Goal: Task Accomplishment & Management: Manage account settings

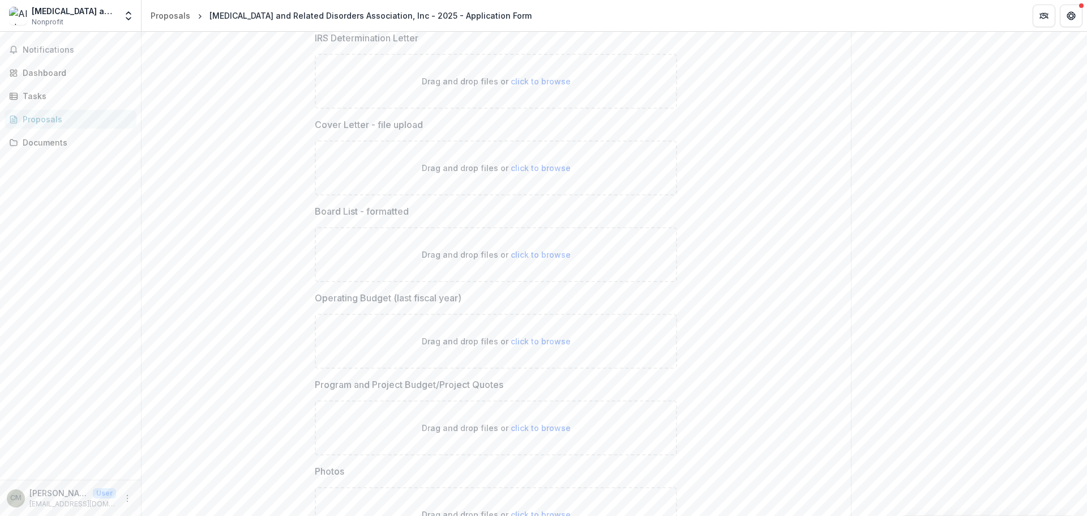
scroll to position [3190, 0]
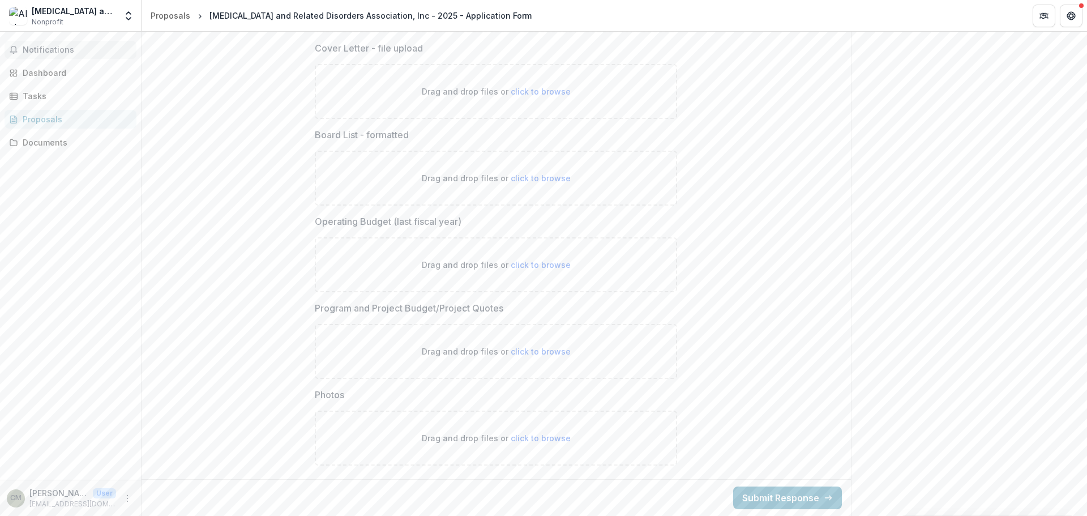
click at [50, 50] on span "Notifications" at bounding box center [77, 50] width 109 height 10
click at [59, 74] on div "Dashboard" at bounding box center [75, 68] width 105 height 12
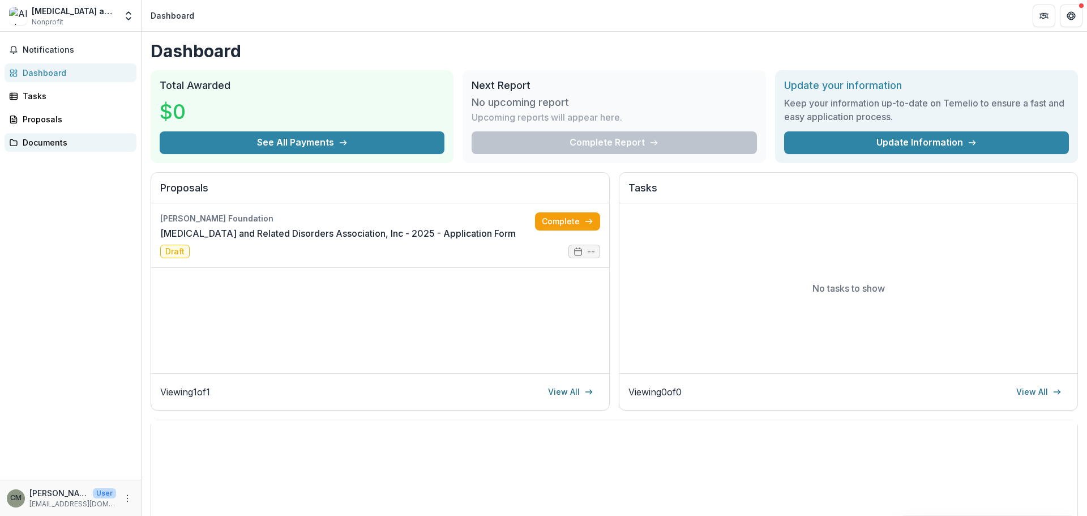
click at [61, 136] on link "Documents" at bounding box center [71, 142] width 132 height 19
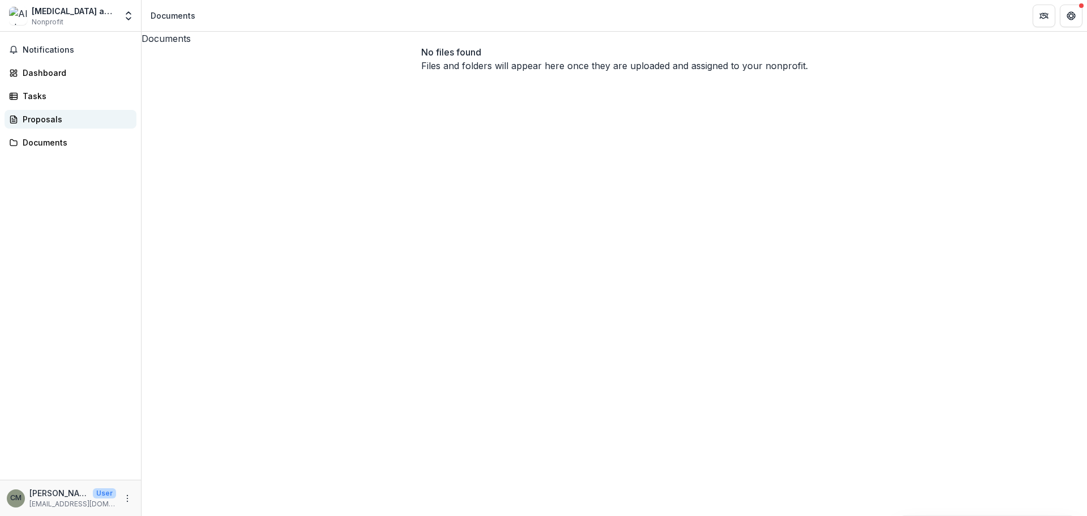
click at [57, 113] on div "Proposals" at bounding box center [75, 119] width 105 height 12
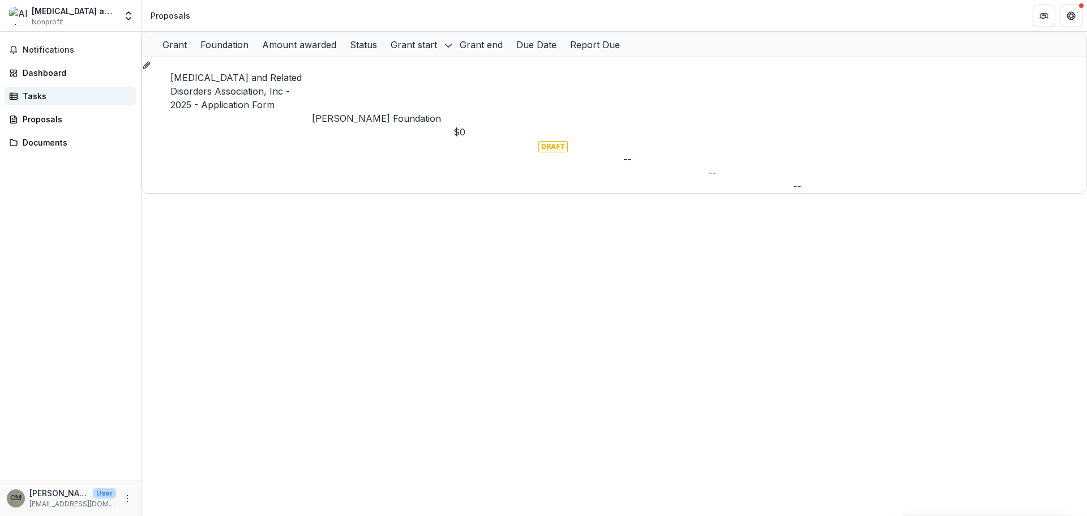
click at [55, 95] on div "Tasks" at bounding box center [75, 96] width 105 height 12
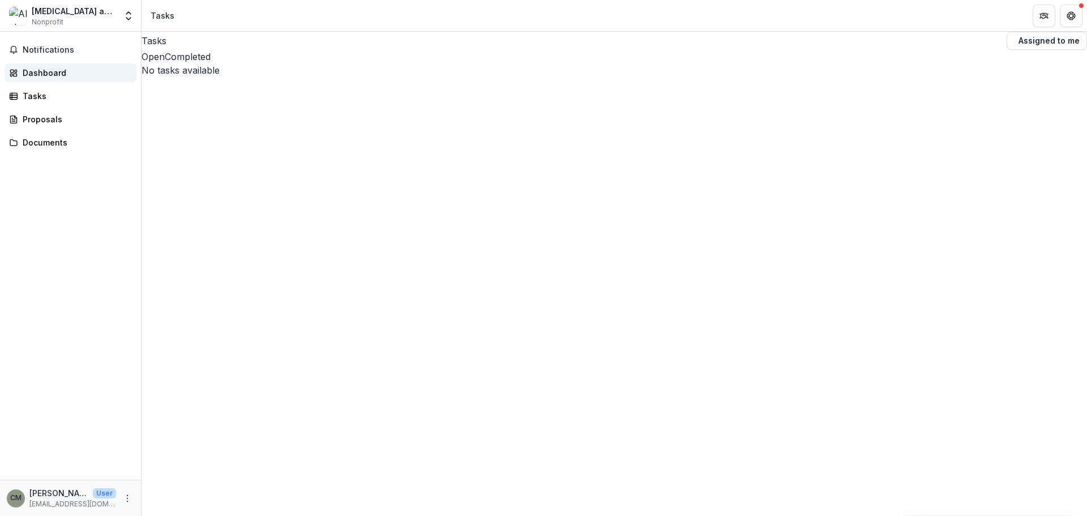
click at [54, 69] on div "Dashboard" at bounding box center [75, 73] width 105 height 12
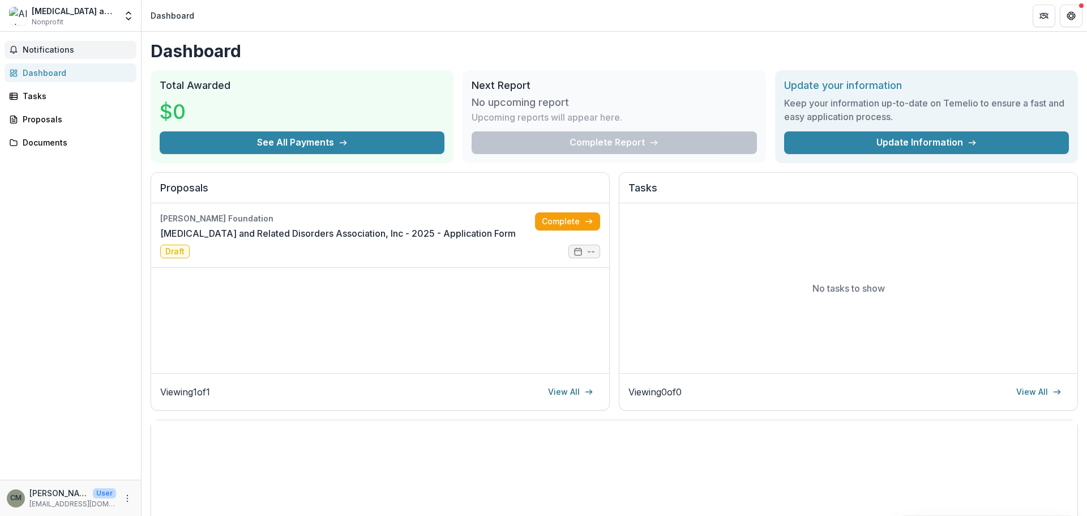
click at [50, 53] on span "Notifications" at bounding box center [77, 50] width 109 height 10
click at [53, 19] on span "Nonprofit" at bounding box center [48, 22] width 32 height 10
click at [125, 19] on icon "Open entity switcher" at bounding box center [128, 15] width 11 height 11
click at [83, 44] on link "Team Settings" at bounding box center [71, 44] width 136 height 19
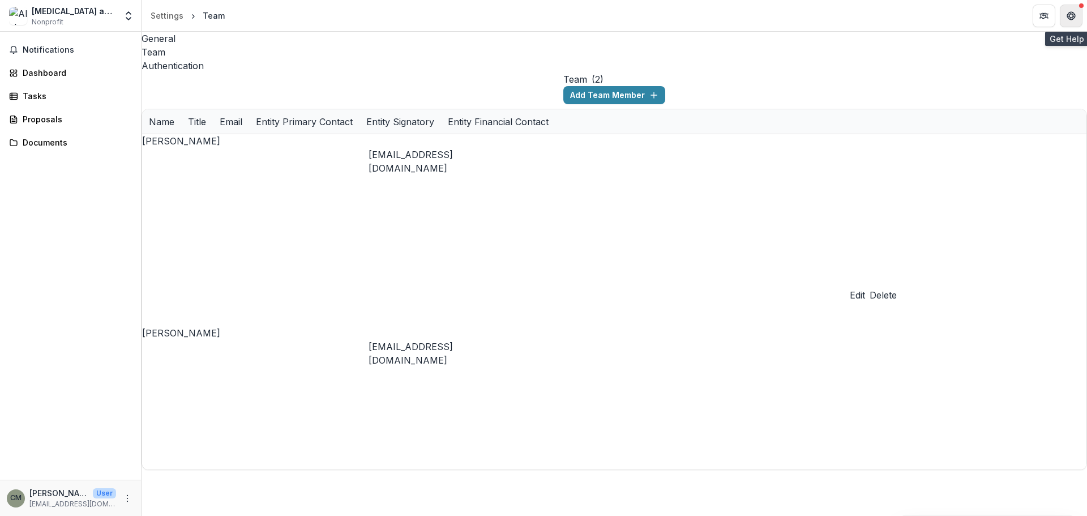
click at [1081, 12] on button "Get Help" at bounding box center [1071, 16] width 23 height 23
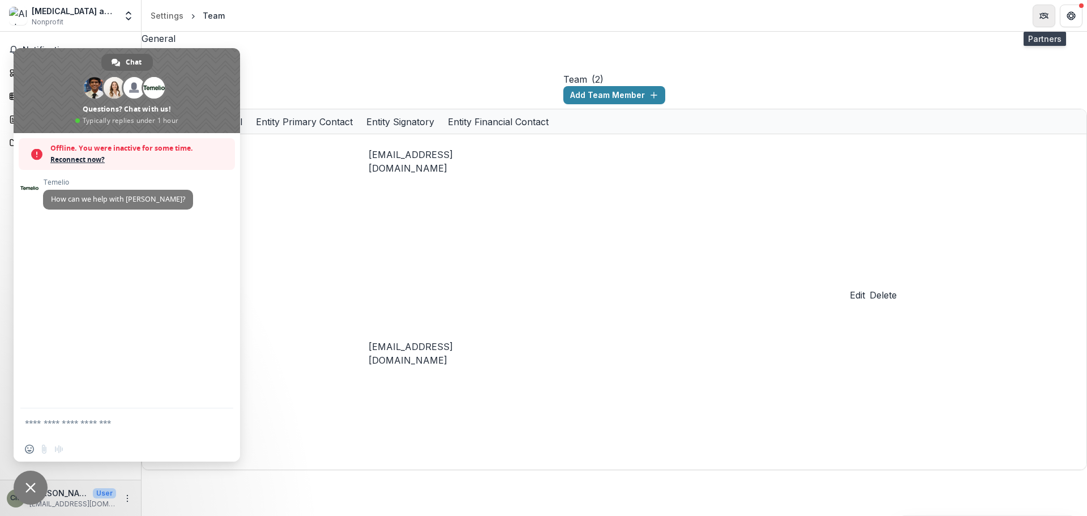
click at [1048, 16] on button "Partners" at bounding box center [1044, 16] width 23 height 23
click at [30, 491] on span "Close chat" at bounding box center [30, 487] width 10 height 10
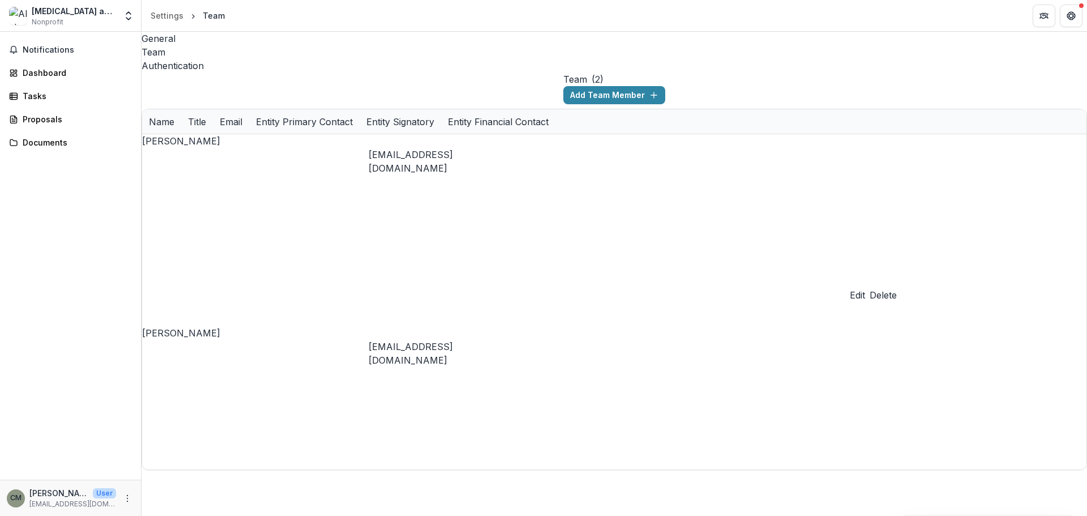
click at [47, 55] on button "Notifications" at bounding box center [71, 50] width 132 height 18
click at [170, 19] on div "Settings" at bounding box center [167, 16] width 33 height 12
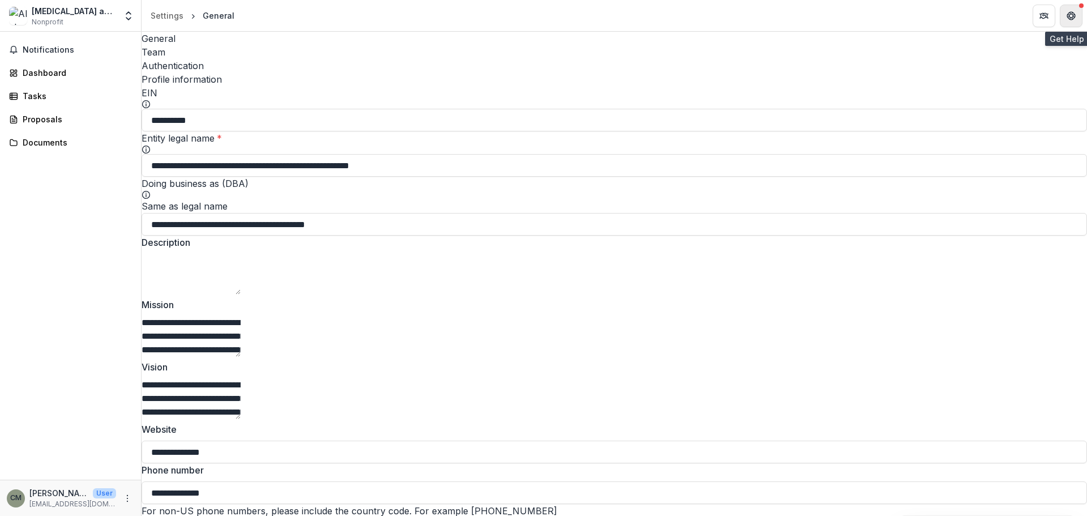
click at [1076, 7] on button "Get Help" at bounding box center [1071, 16] width 23 height 23
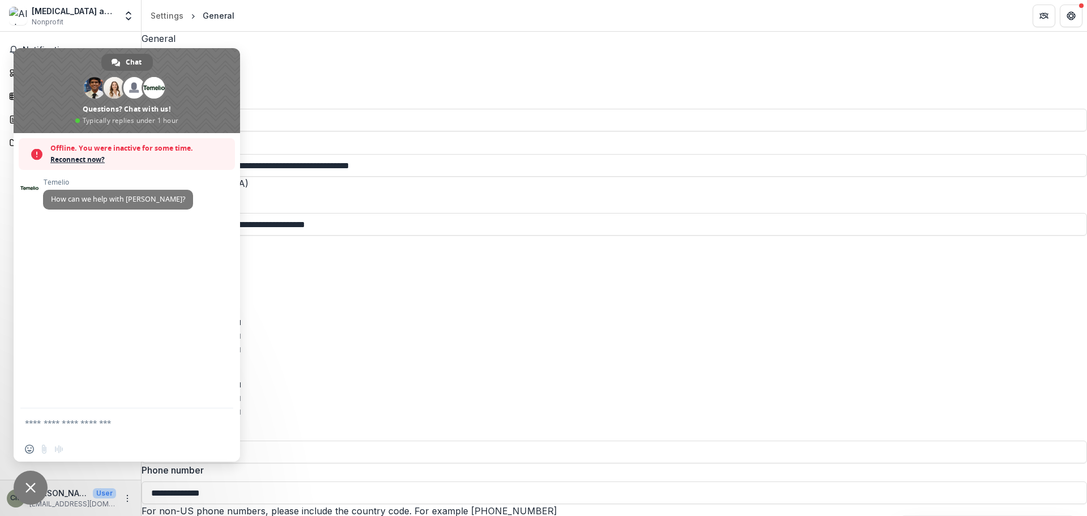
click at [30, 480] on span "Close chat" at bounding box center [31, 487] width 34 height 34
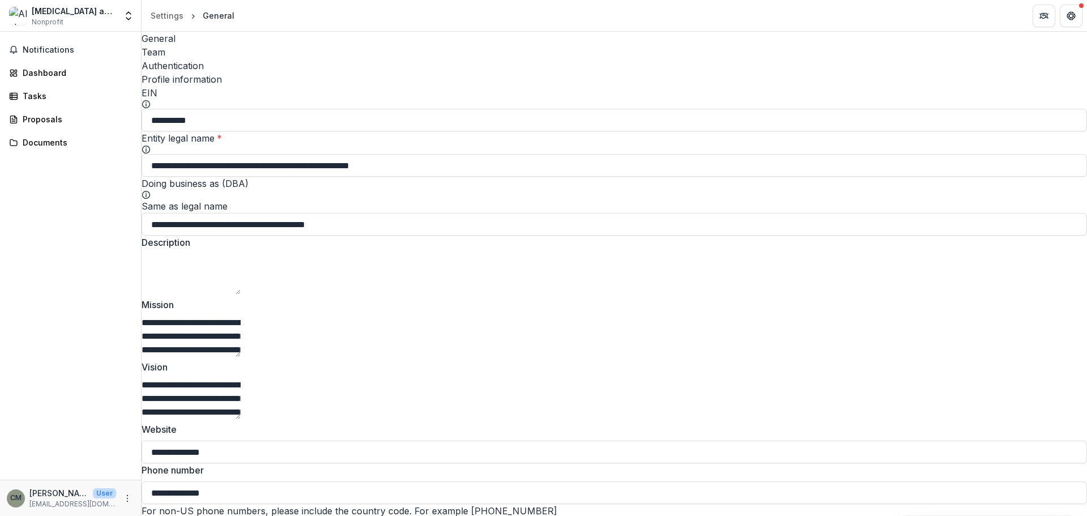
click at [54, 22] on span "Nonprofit" at bounding box center [48, 22] width 32 height 10
click at [128, 19] on polyline "Open entity switcher" at bounding box center [128, 19] width 5 height 2
click at [130, 18] on polyline "Open entity switcher" at bounding box center [128, 19] width 5 height 2
click at [72, 62] on link "Settings" at bounding box center [71, 62] width 136 height 19
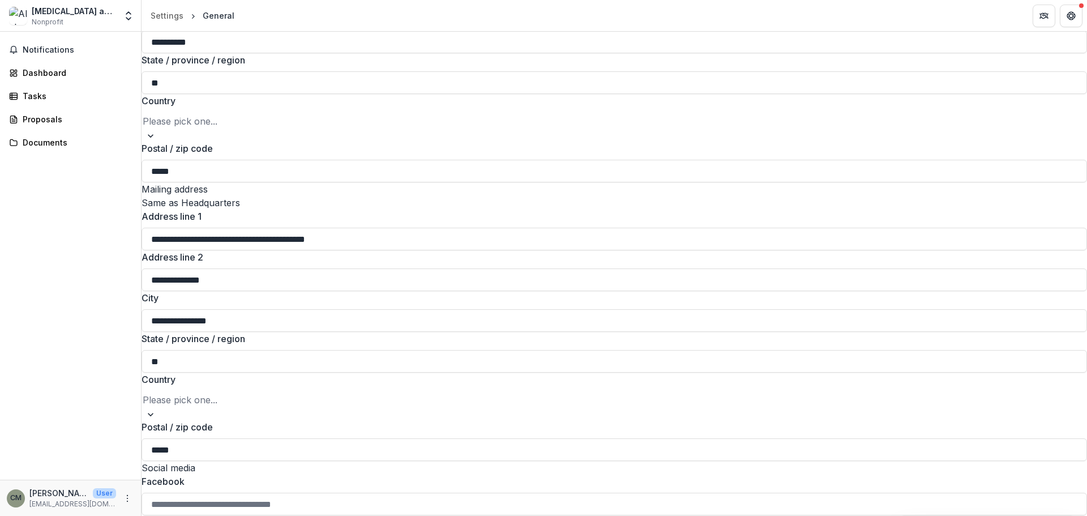
scroll to position [1417, 0]
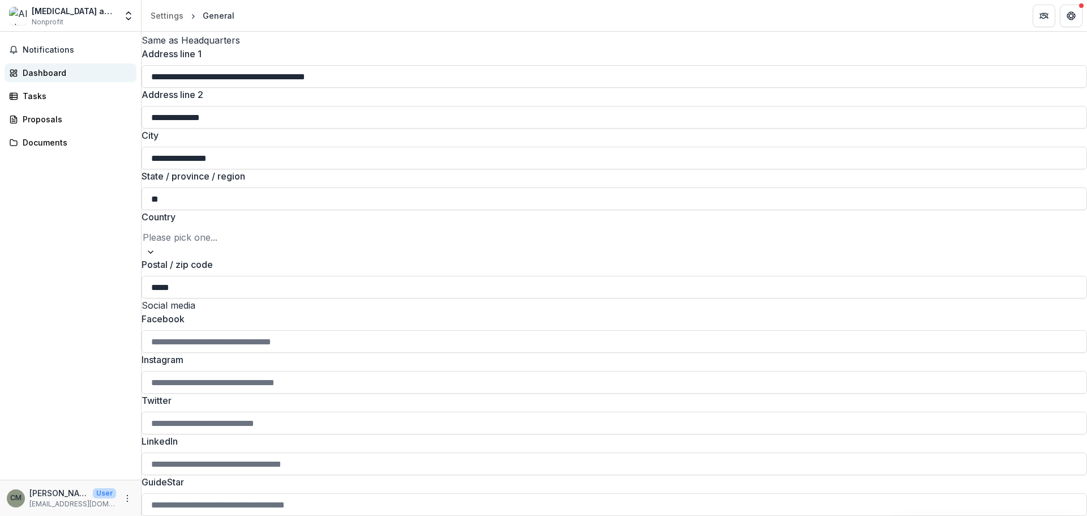
click at [44, 76] on div "Dashboard" at bounding box center [75, 73] width 105 height 12
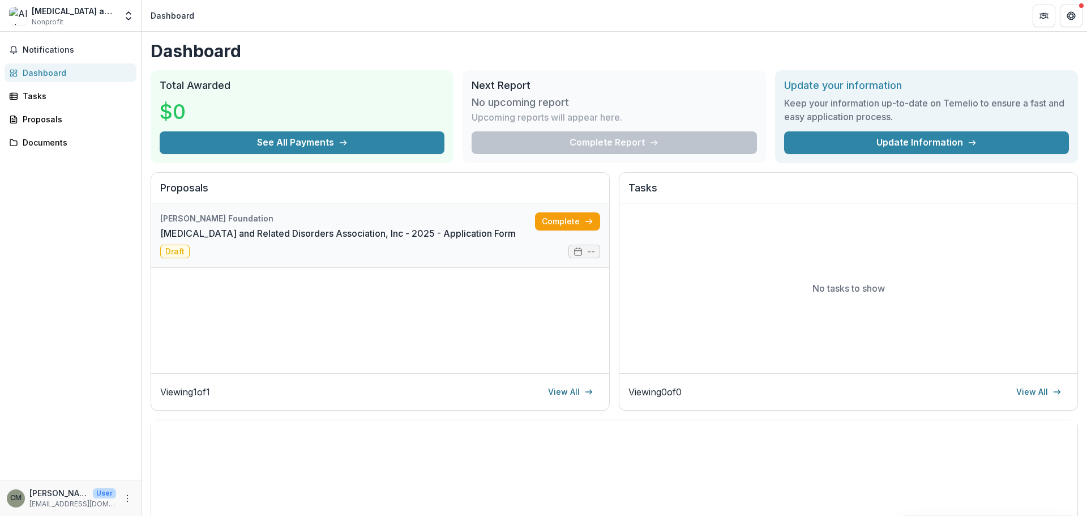
click at [516, 240] on link "[MEDICAL_DATA] and Related Disorders Association, Inc - 2025 - Application Form" at bounding box center [338, 233] width 356 height 14
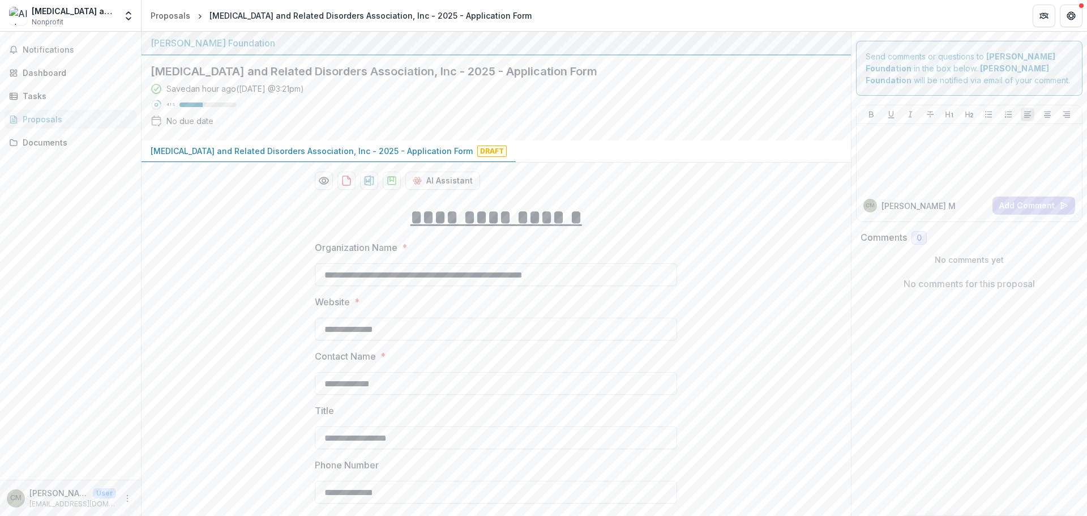
click at [299, 149] on p "[MEDICAL_DATA] and Related Disorders Association, Inc - 2025 - Application Form" at bounding box center [312, 151] width 322 height 12
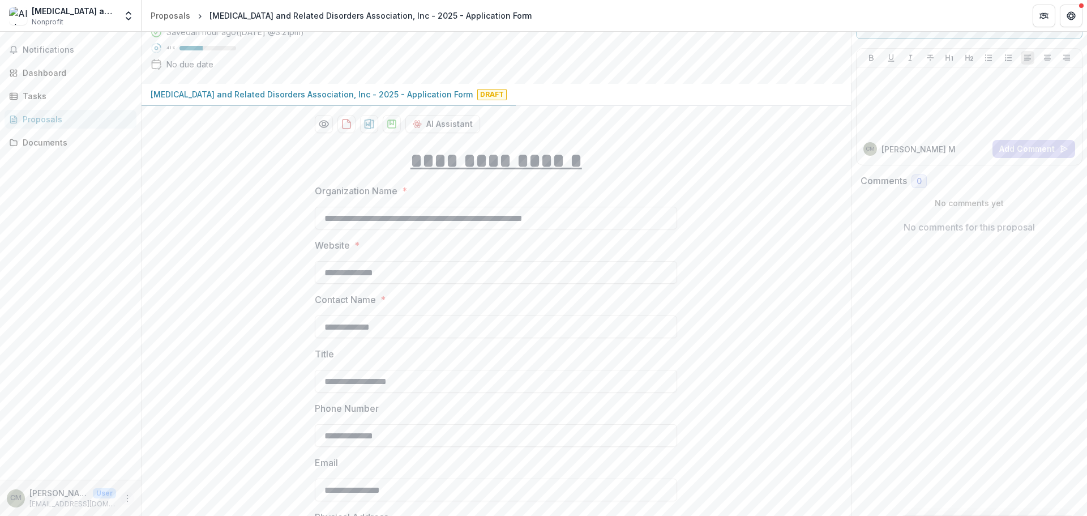
click at [129, 500] on icon "More" at bounding box center [127, 498] width 9 height 9
click at [173, 490] on button "Logout" at bounding box center [202, 492] width 121 height 19
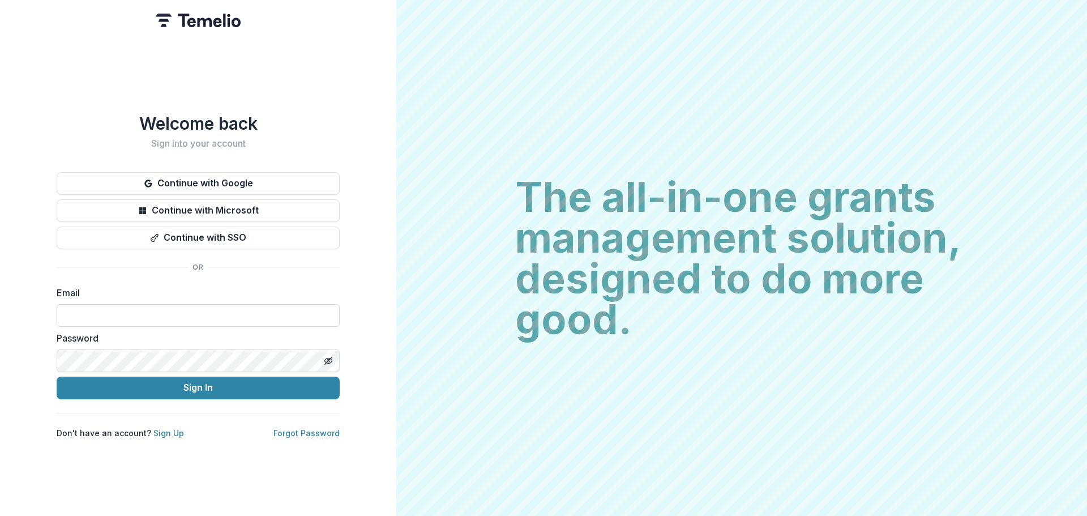
click at [110, 308] on input at bounding box center [198, 315] width 283 height 23
type input "**********"
click at [334, 354] on button "Toggle password visibility" at bounding box center [328, 361] width 18 height 18
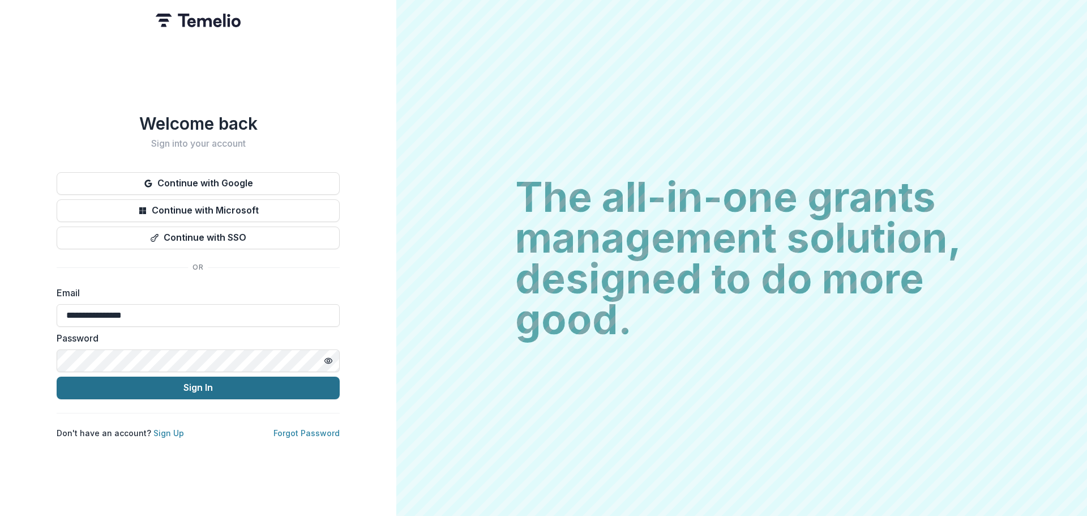
click at [256, 389] on button "Sign In" at bounding box center [198, 387] width 283 height 23
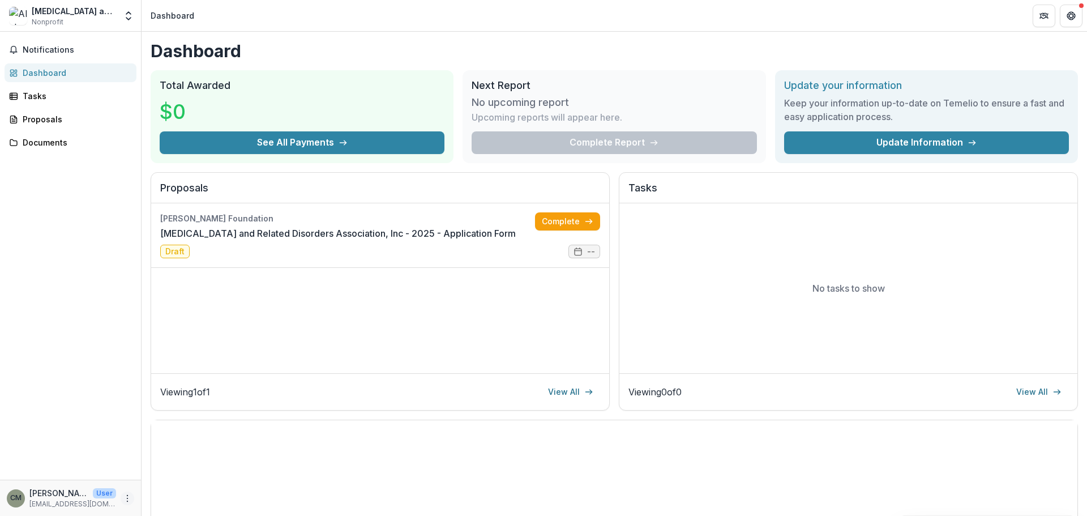
click at [126, 498] on icon "More" at bounding box center [127, 498] width 9 height 9
click at [170, 498] on button "Logout" at bounding box center [202, 492] width 121 height 19
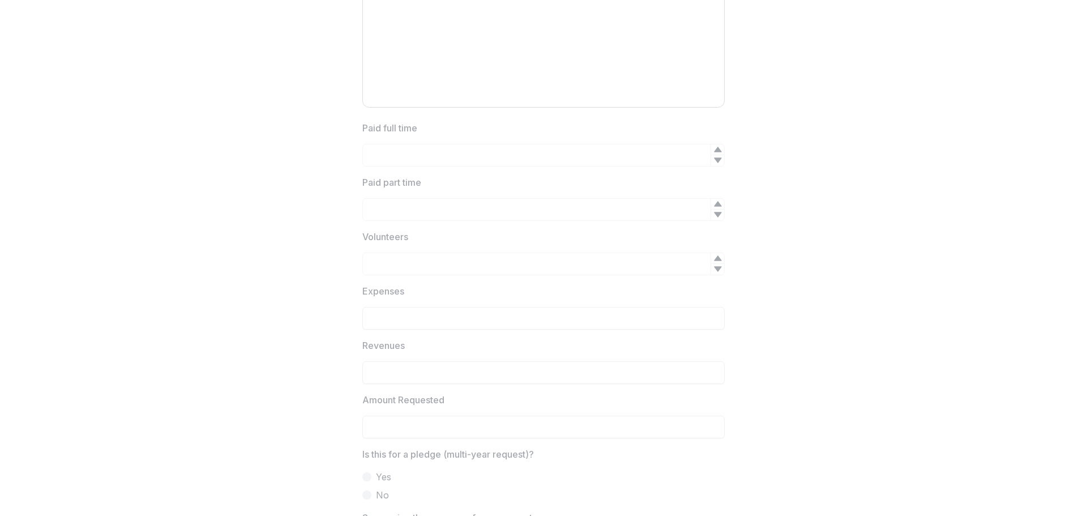
scroll to position [1472, 0]
